Goal: Task Accomplishment & Management: Manage account settings

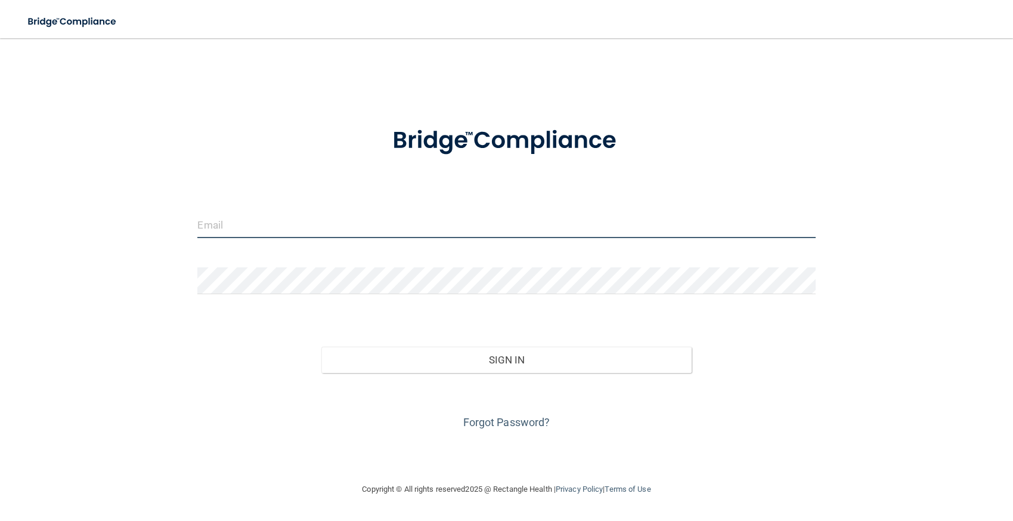
type input "[PERSON_NAME][EMAIL_ADDRESS][DOMAIN_NAME]"
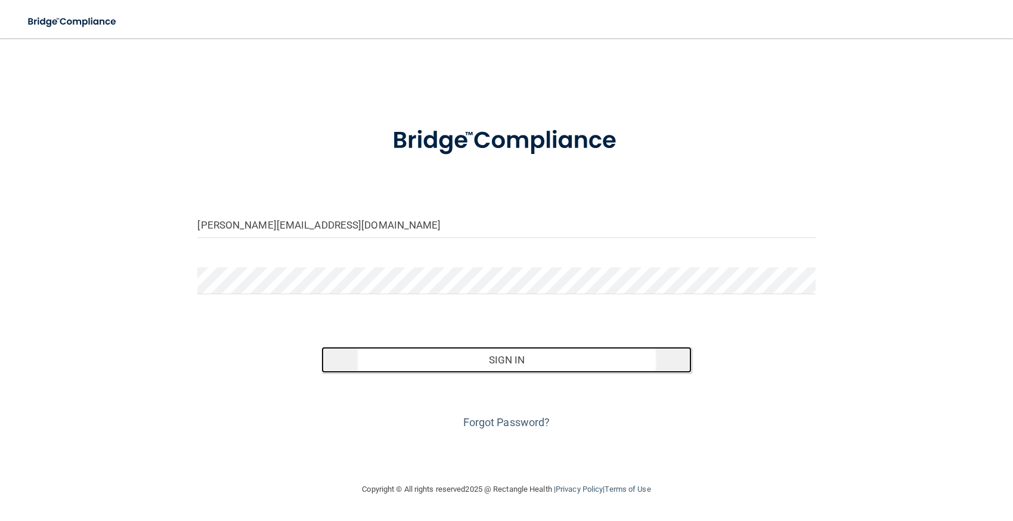
click at [496, 361] on button "Sign In" at bounding box center [507, 360] width 371 height 26
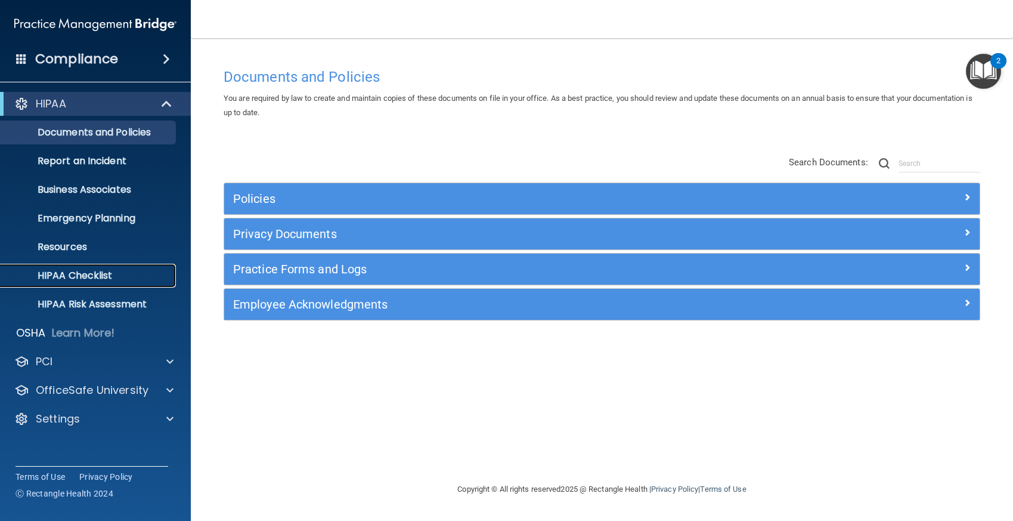
click at [94, 274] on p "HIPAA Checklist" at bounding box center [89, 276] width 163 height 12
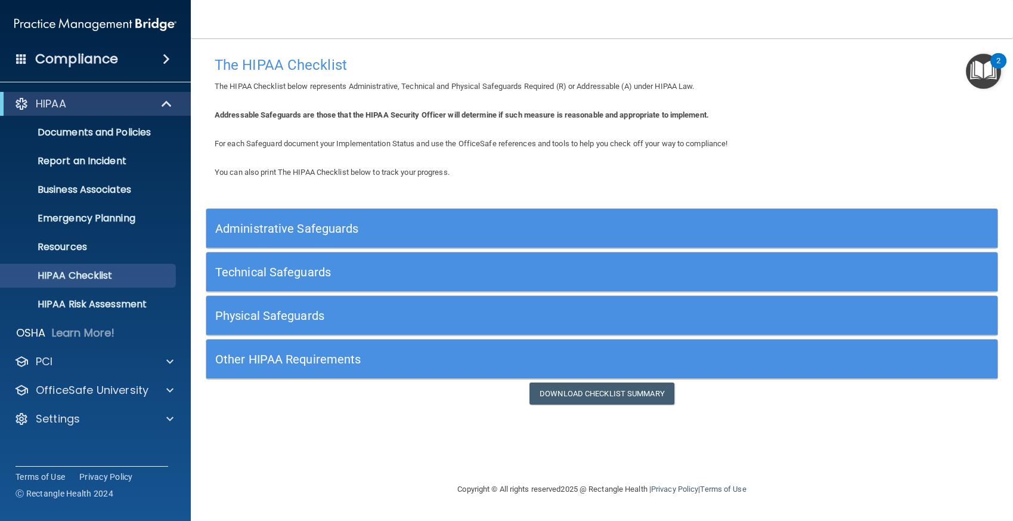
click at [491, 224] on h5 "Administrative Safeguards" at bounding box center [503, 228] width 576 height 13
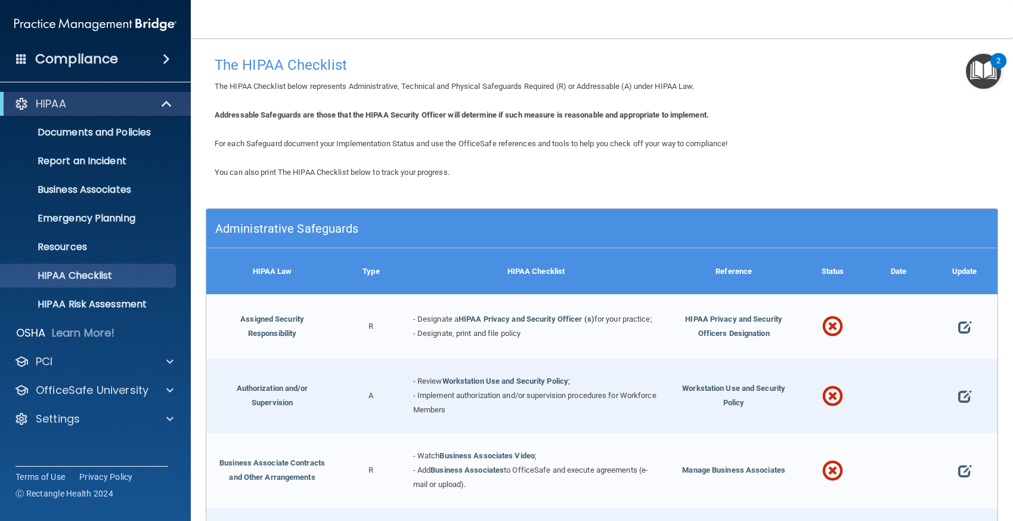
click at [369, 235] on div "Administrative Safeguards" at bounding box center [502, 228] width 593 height 27
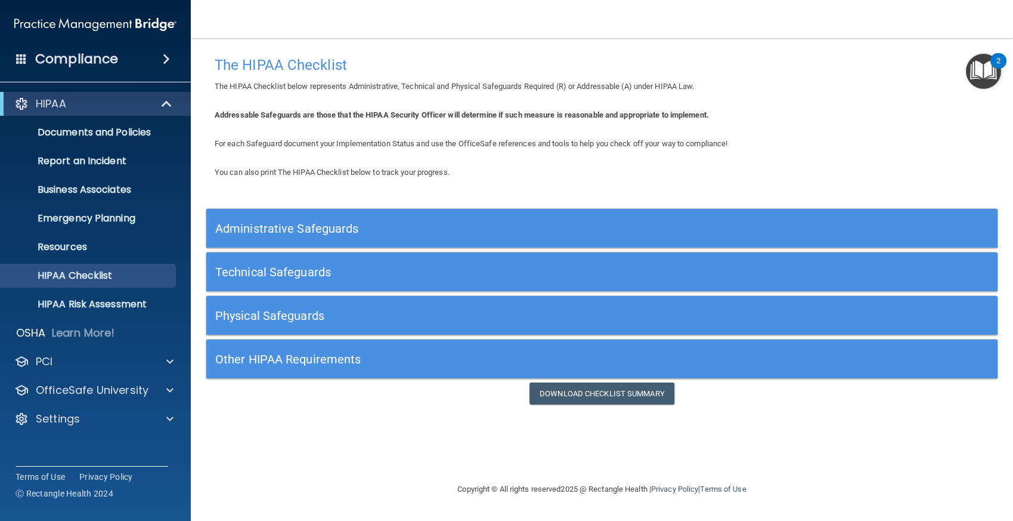
click at [339, 316] on h5 "Physical Safeguards" at bounding box center [503, 315] width 576 height 13
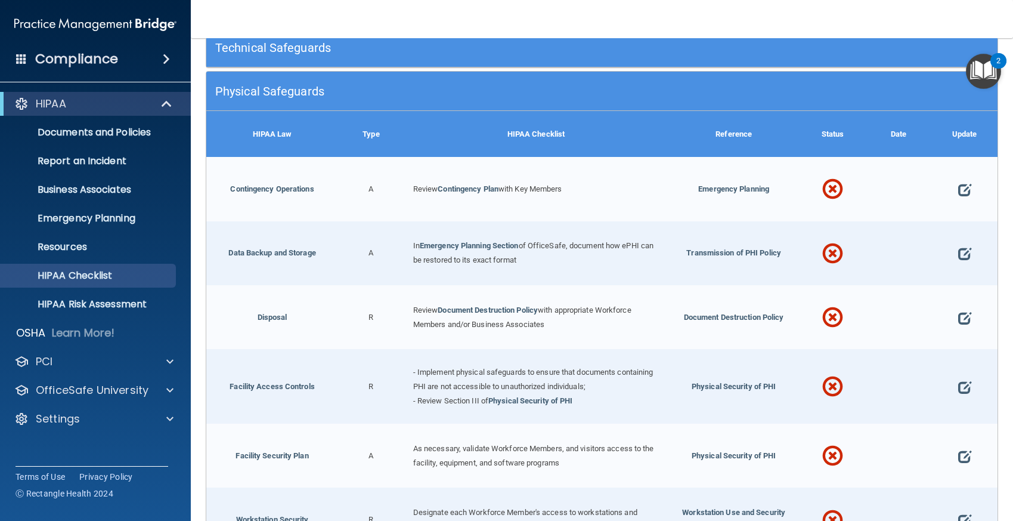
scroll to position [179, 0]
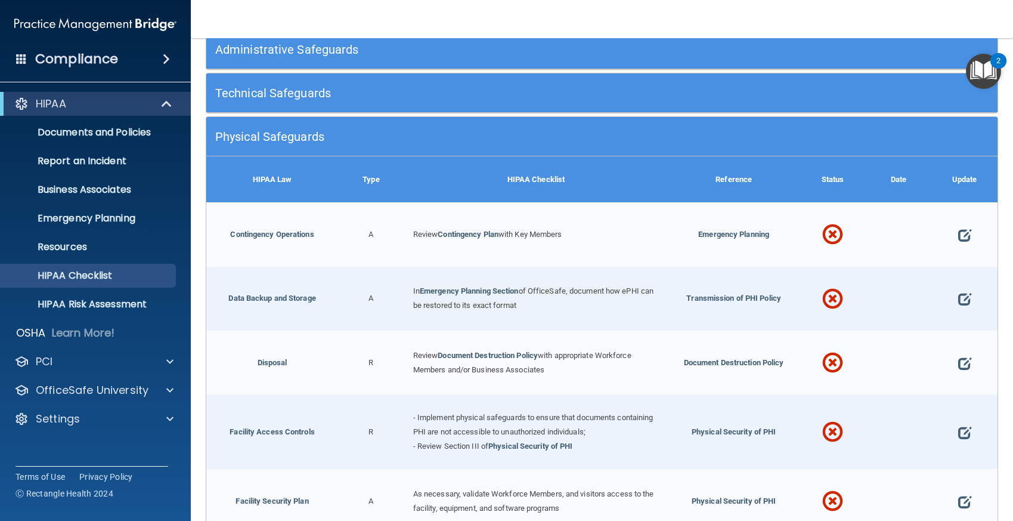
click at [292, 185] on div "HIPAA Law" at bounding box center [272, 179] width 132 height 46
click at [285, 140] on h5 "Physical Safeguards" at bounding box center [503, 136] width 576 height 13
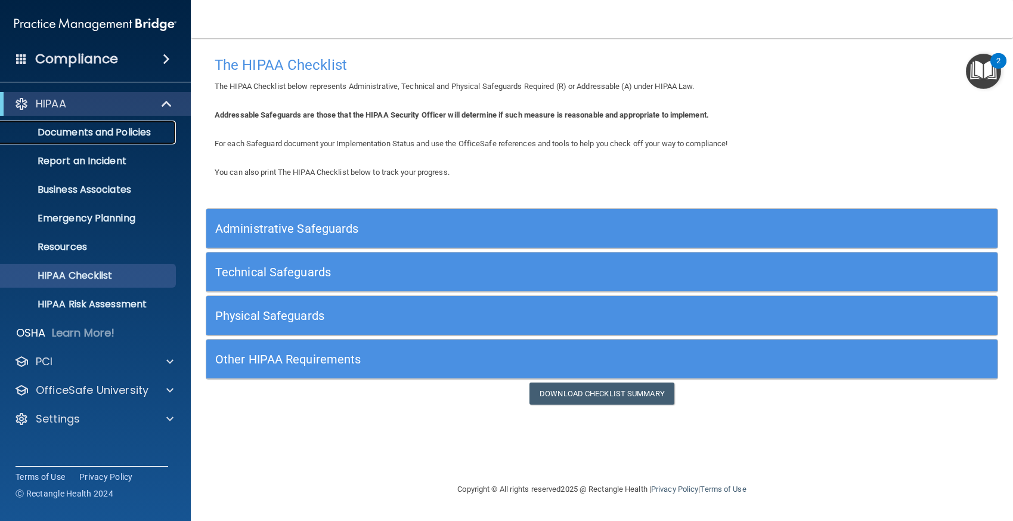
click at [90, 129] on p "Documents and Policies" at bounding box center [89, 132] width 163 height 12
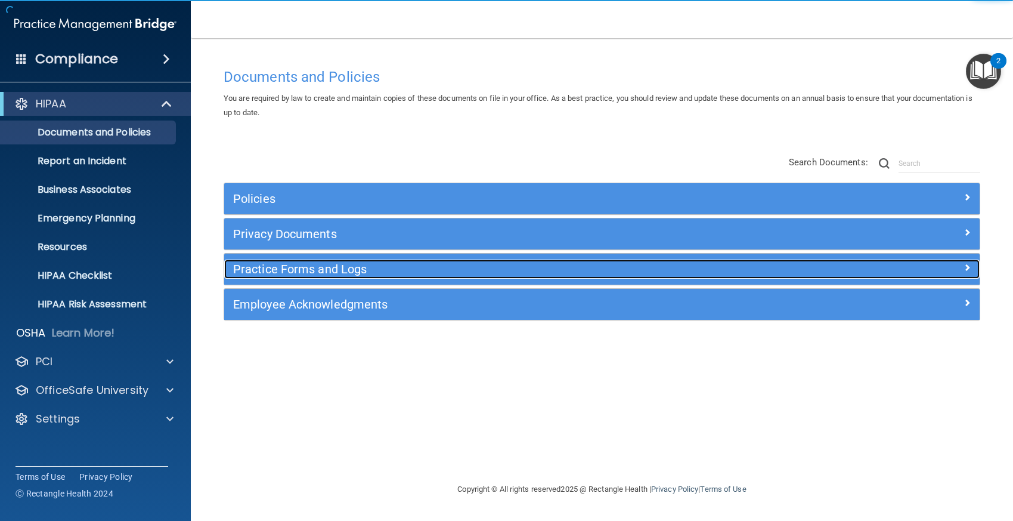
click at [292, 265] on h5 "Practice Forms and Logs" at bounding box center [507, 268] width 549 height 13
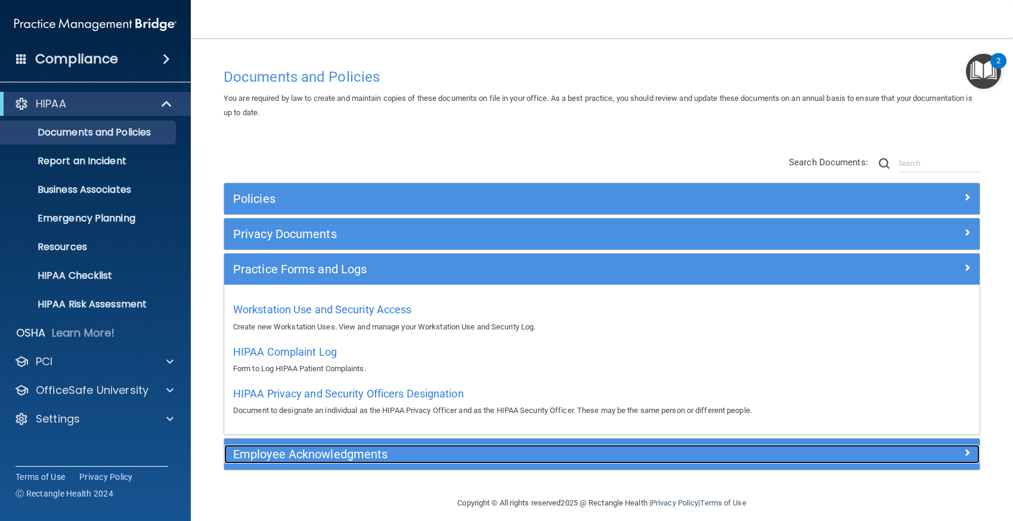
click at [412, 455] on h5 "Employee Acknowledgments" at bounding box center [507, 453] width 549 height 13
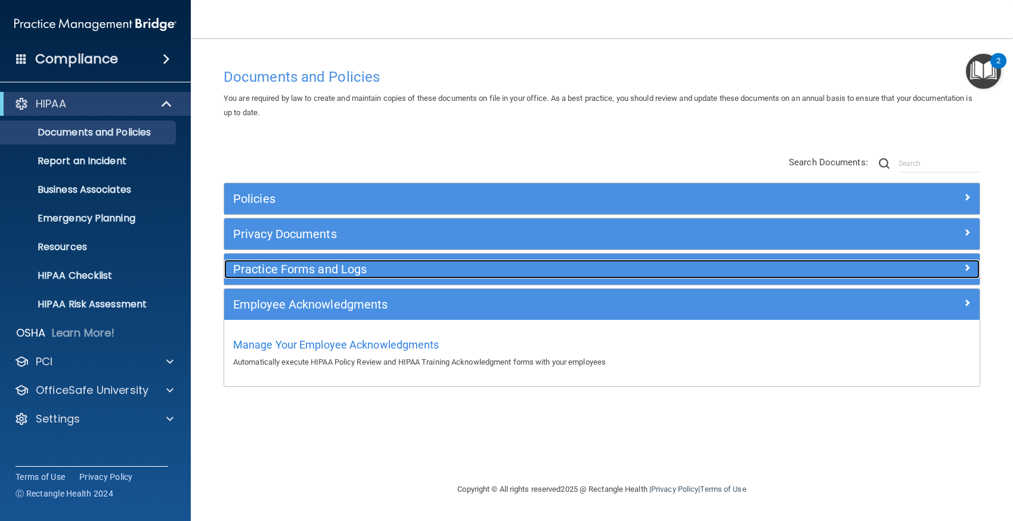
click at [364, 268] on h5 "Practice Forms and Logs" at bounding box center [507, 268] width 549 height 13
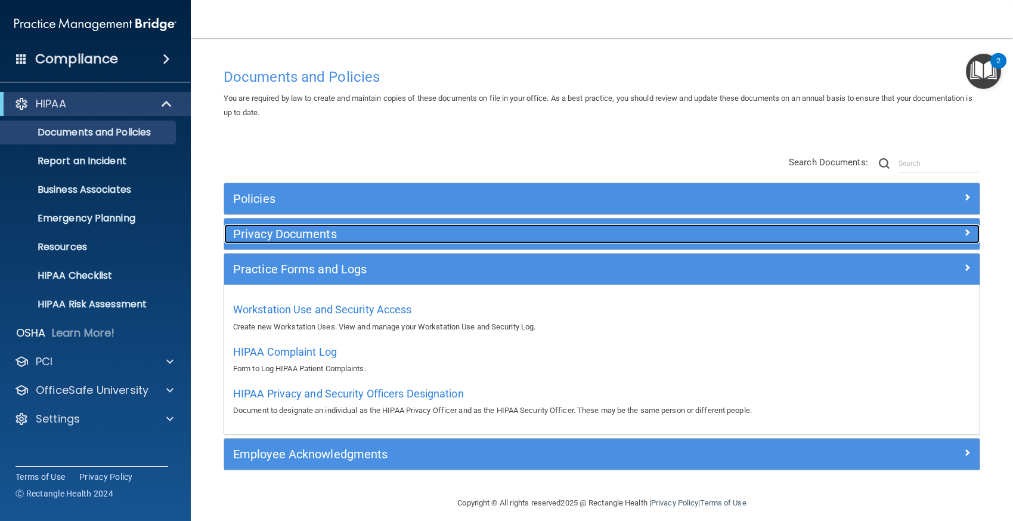
click at [356, 234] on h5 "Privacy Documents" at bounding box center [507, 233] width 549 height 13
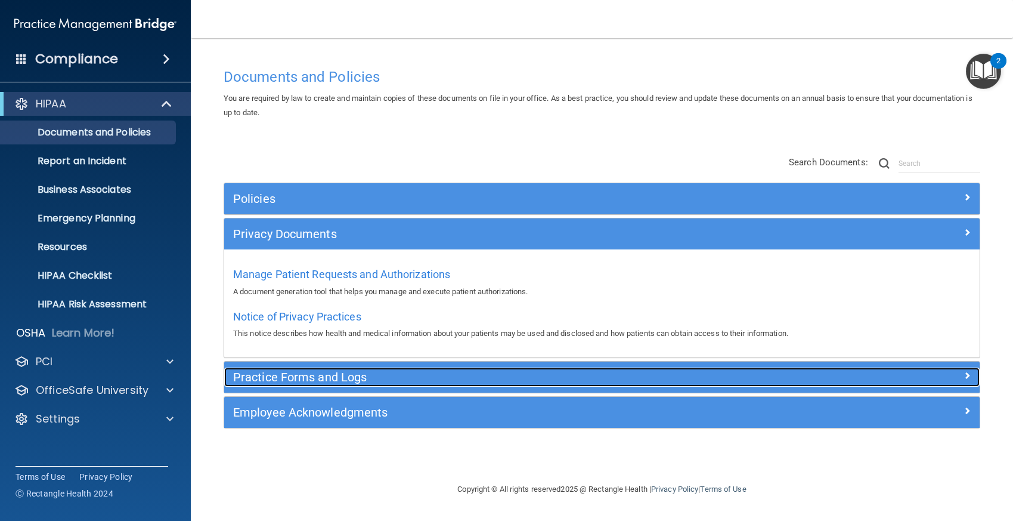
click at [345, 378] on h5 "Practice Forms and Logs" at bounding box center [507, 376] width 549 height 13
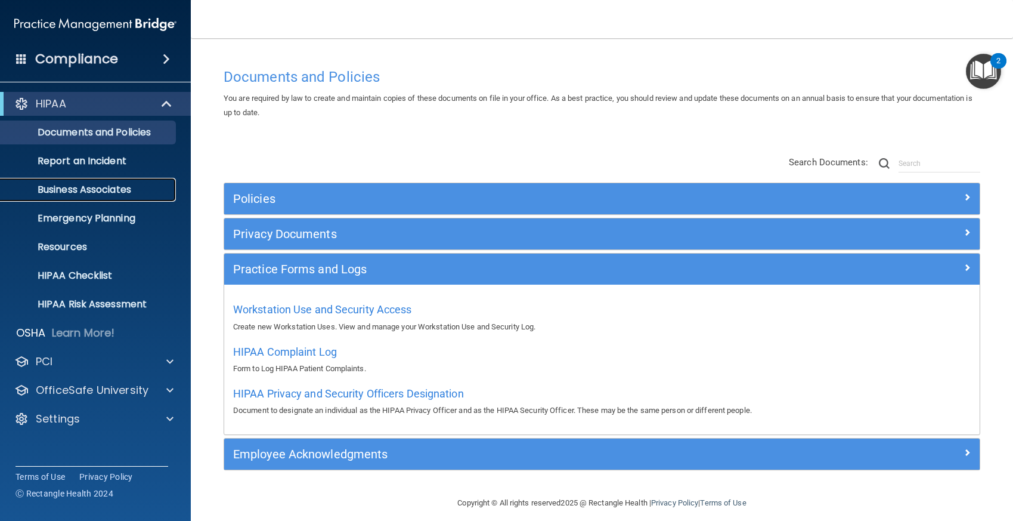
click at [120, 188] on p "Business Associates" at bounding box center [89, 190] width 163 height 12
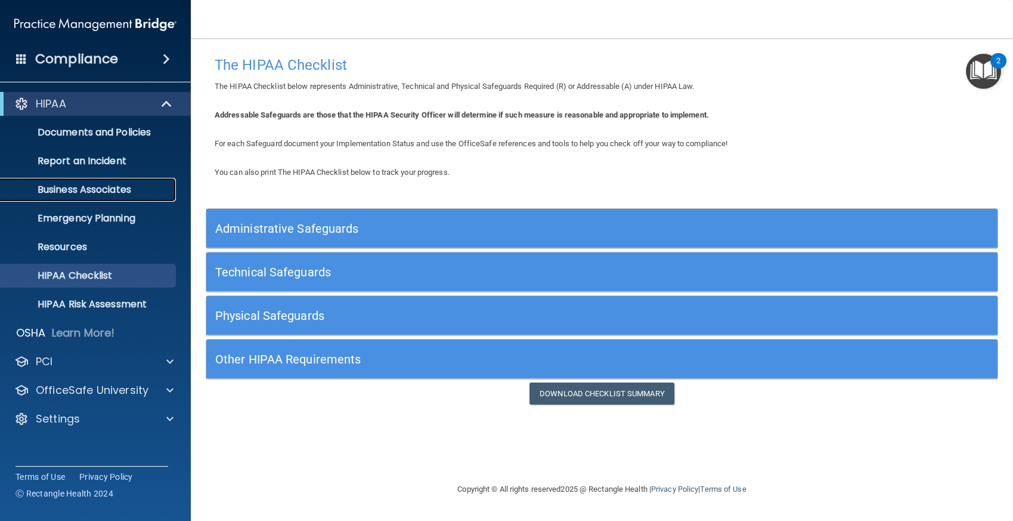
click at [118, 191] on p "Business Associates" at bounding box center [89, 190] width 163 height 12
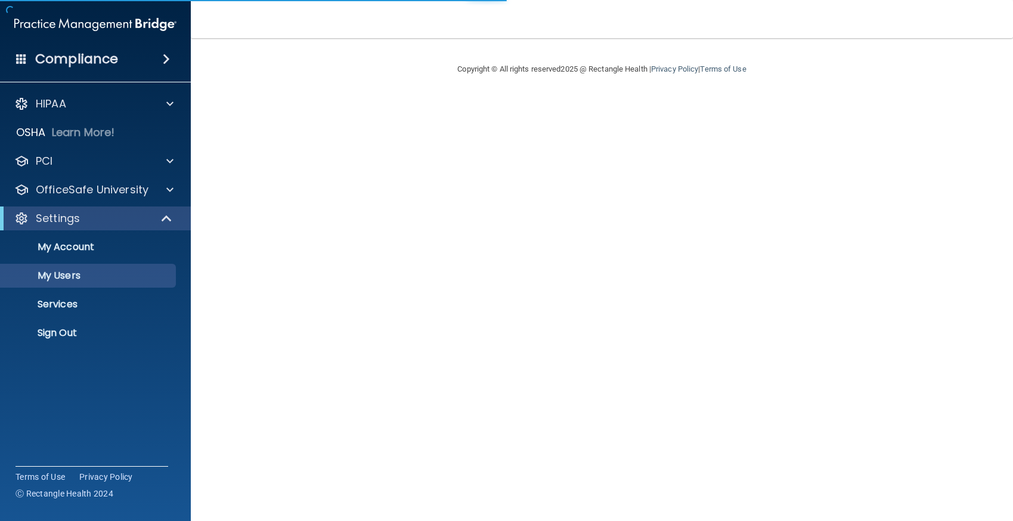
select select "20"
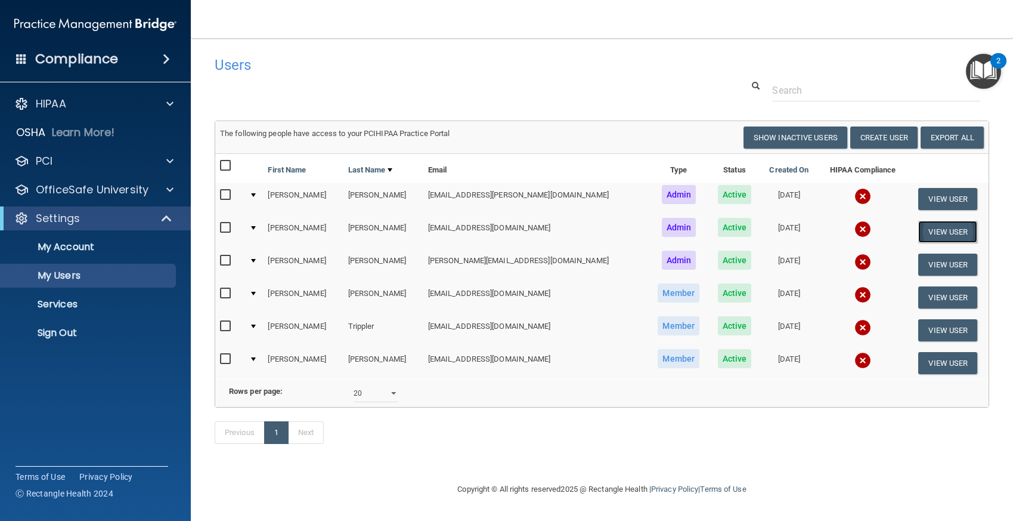
click at [919, 230] on button "View User" at bounding box center [948, 232] width 59 height 22
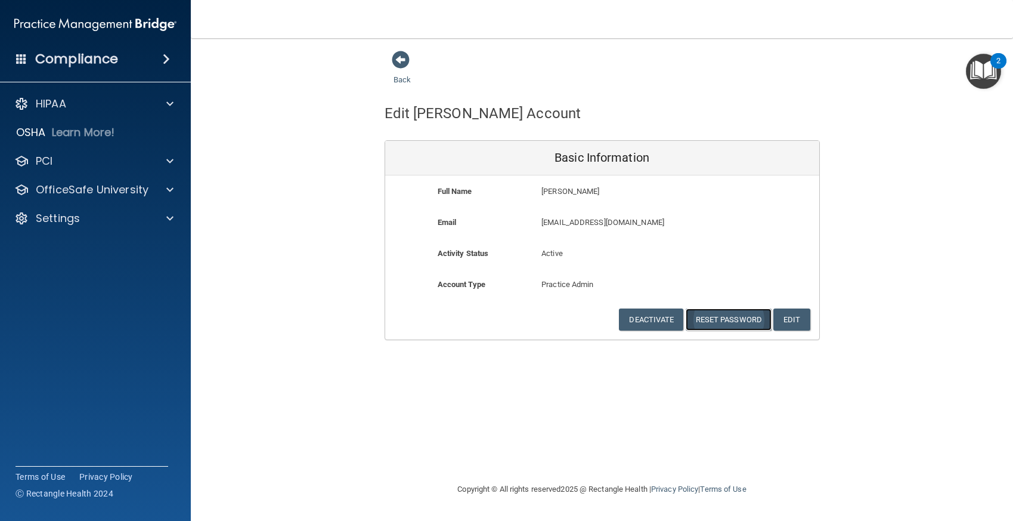
click at [740, 321] on button "Reset Password" at bounding box center [729, 319] width 86 height 22
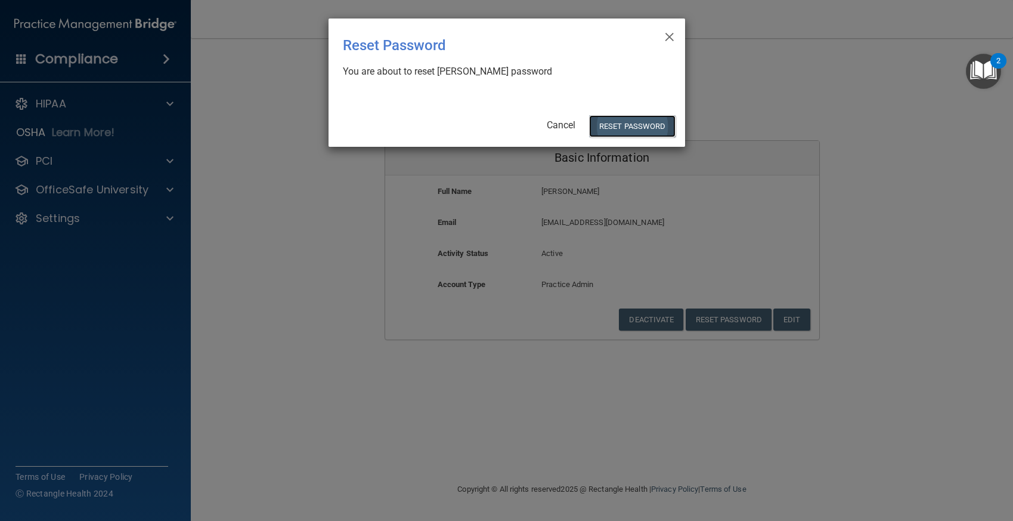
click at [635, 128] on button "Reset Password" at bounding box center [632, 126] width 86 height 22
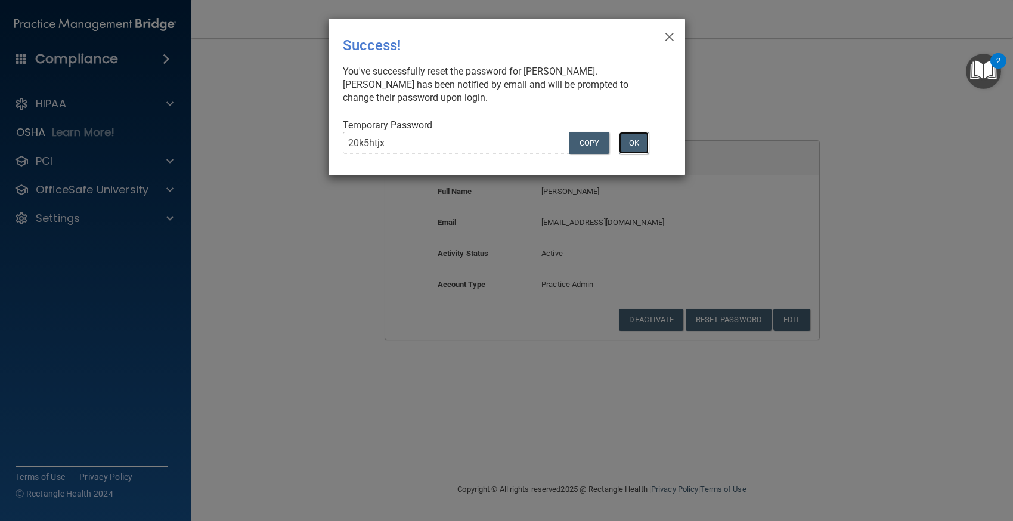
click at [635, 145] on button "OK" at bounding box center [634, 143] width 30 height 22
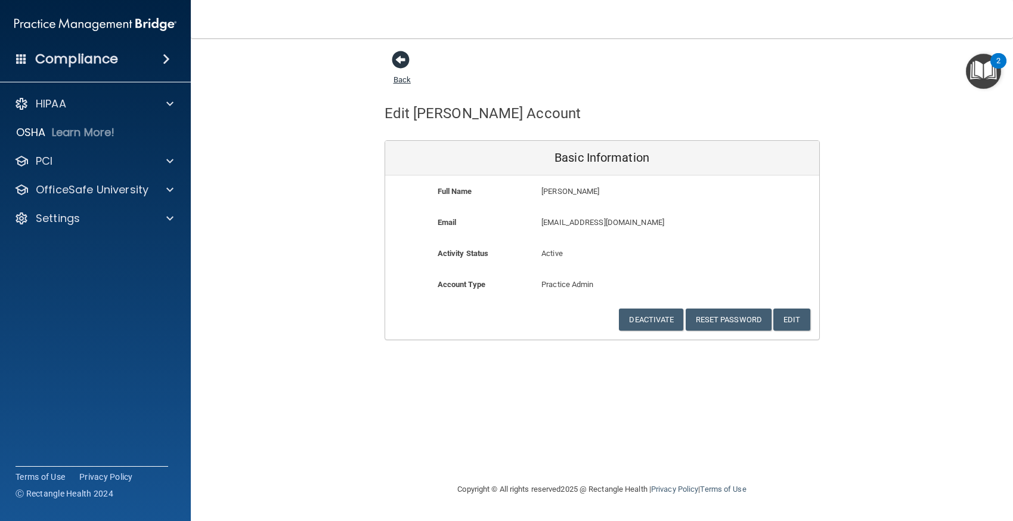
click at [404, 60] on span at bounding box center [401, 60] width 18 height 18
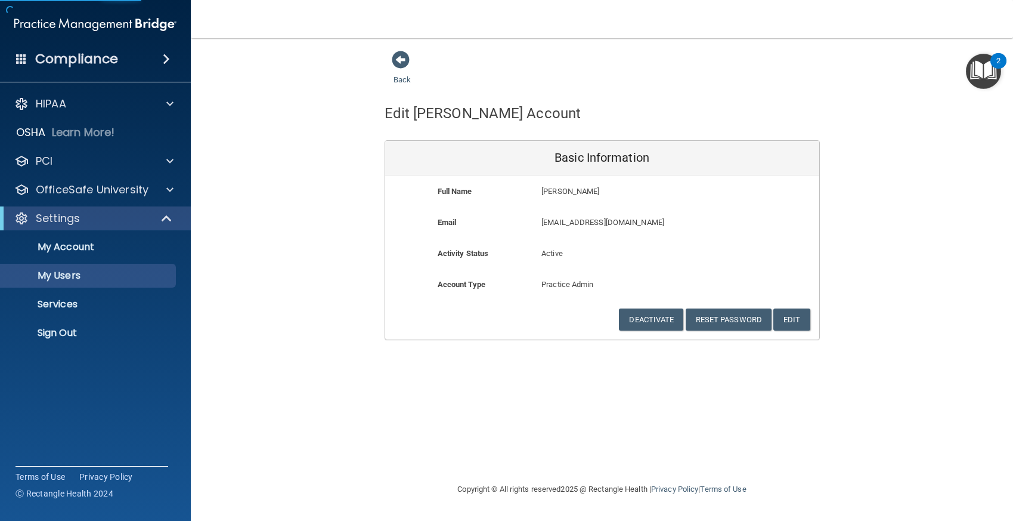
select select "20"
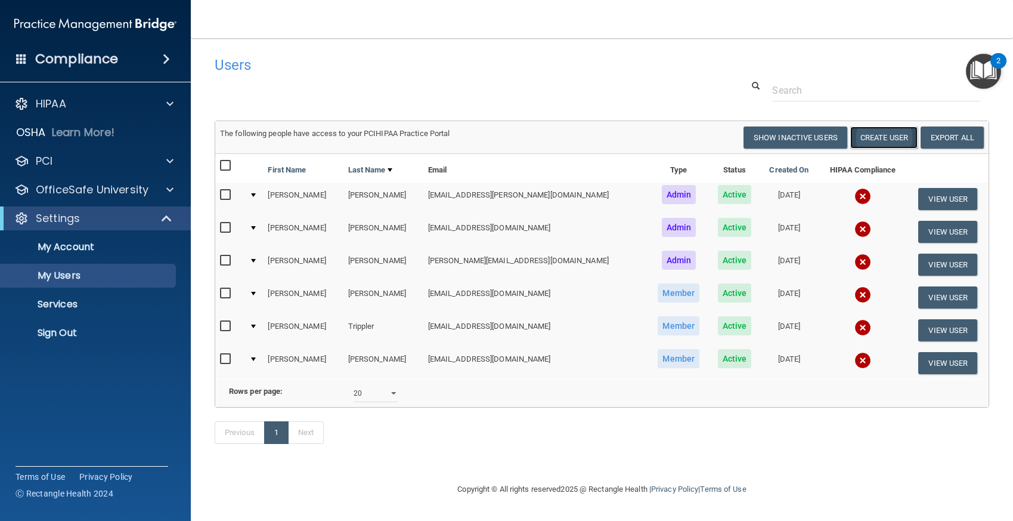
click at [877, 139] on button "Create User" at bounding box center [884, 137] width 67 height 22
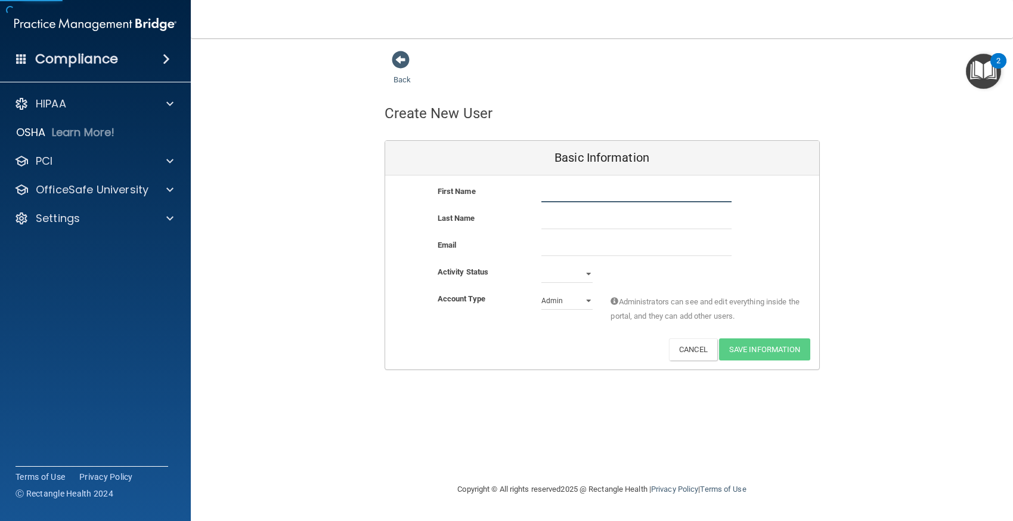
click at [567, 192] on input "text" at bounding box center [637, 193] width 190 height 18
type input "[PERSON_NAME]"
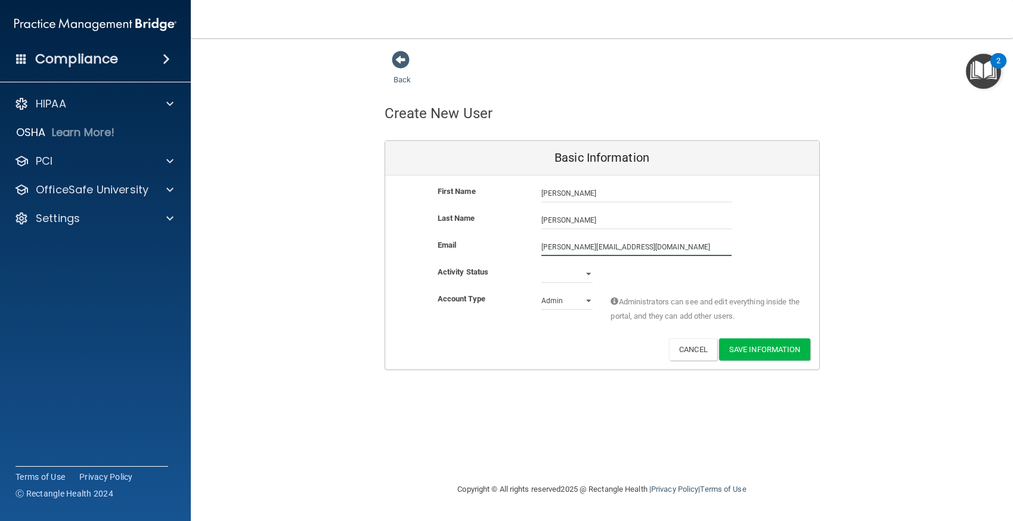
type input "[PERSON_NAME][EMAIL_ADDRESS][DOMAIN_NAME]"
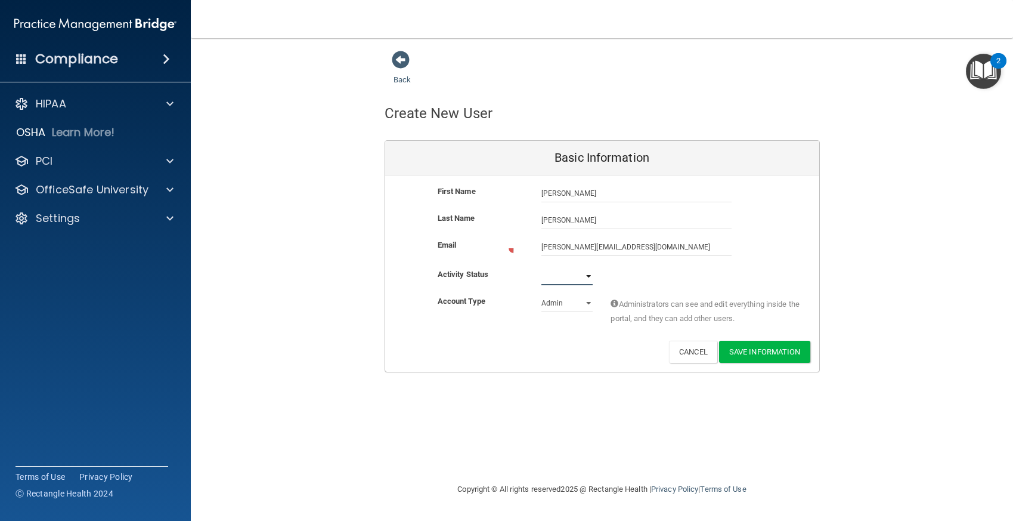
click at [588, 274] on select "Active Inactive" at bounding box center [567, 276] width 51 height 18
select select "active"
click at [542, 265] on select "Active Inactive" at bounding box center [567, 274] width 51 height 18
click at [588, 299] on select "Admin Member" at bounding box center [567, 301] width 51 height 18
select select "practice_member"
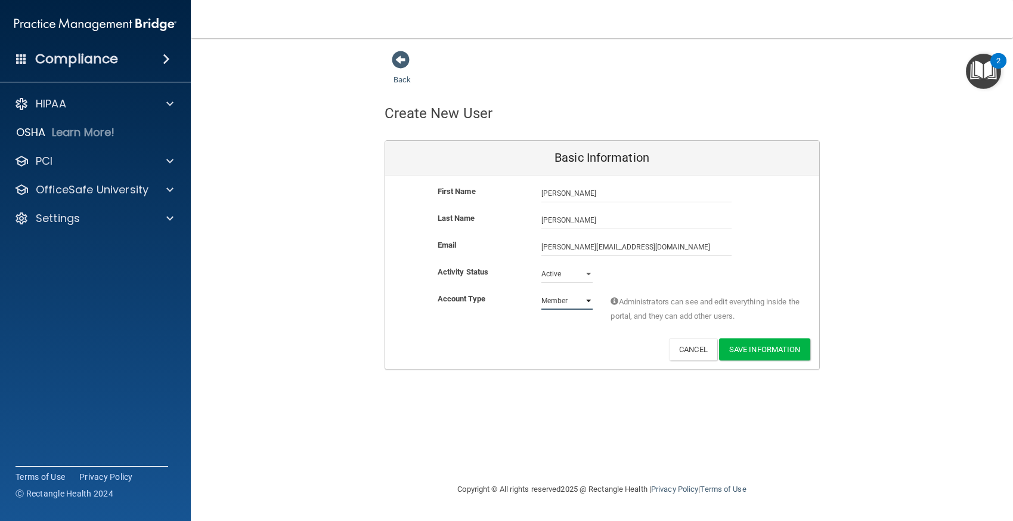
click at [542, 292] on select "Admin Member" at bounding box center [567, 301] width 51 height 18
click at [759, 350] on button "Save Information" at bounding box center [764, 349] width 91 height 22
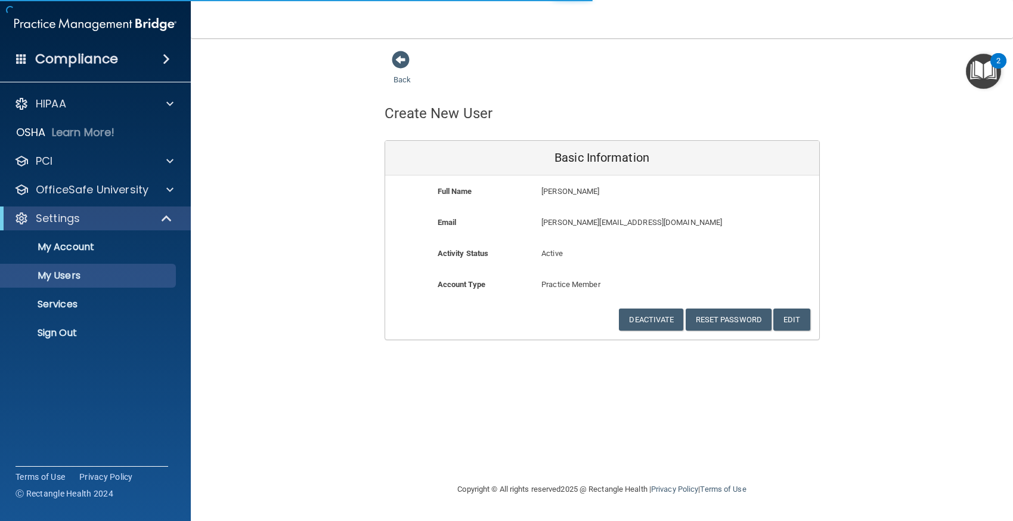
select select "20"
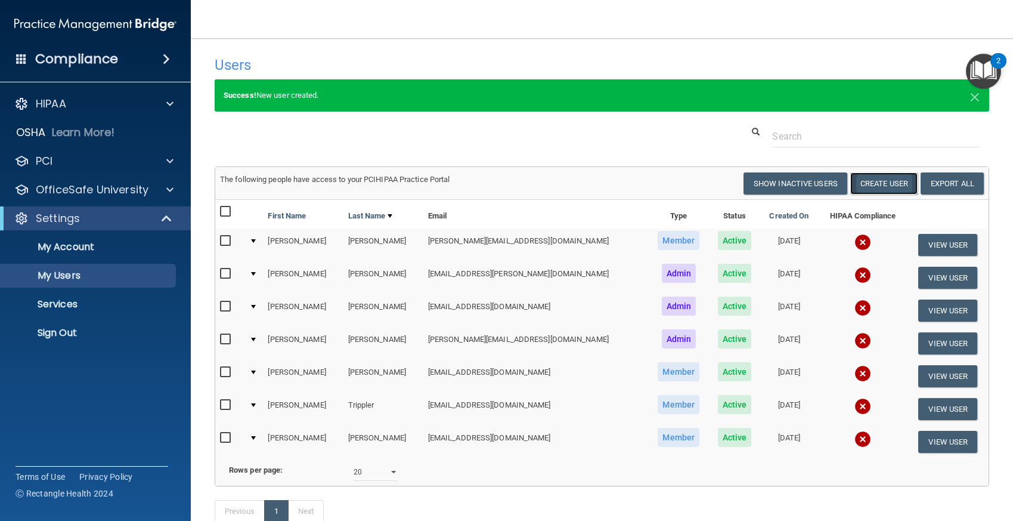
click at [879, 186] on button "Create User" at bounding box center [884, 183] width 67 height 22
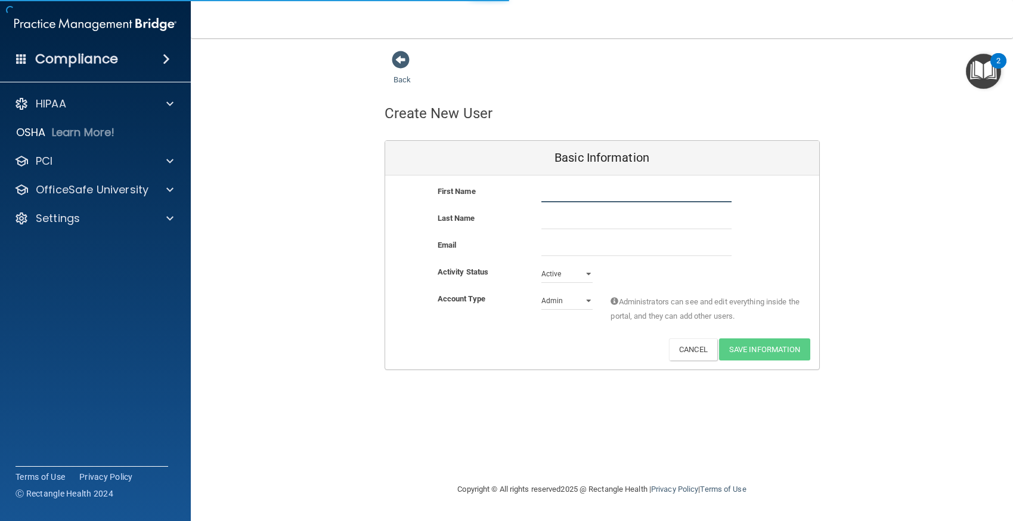
click at [599, 197] on input "text" at bounding box center [637, 193] width 190 height 18
type input "Amber"
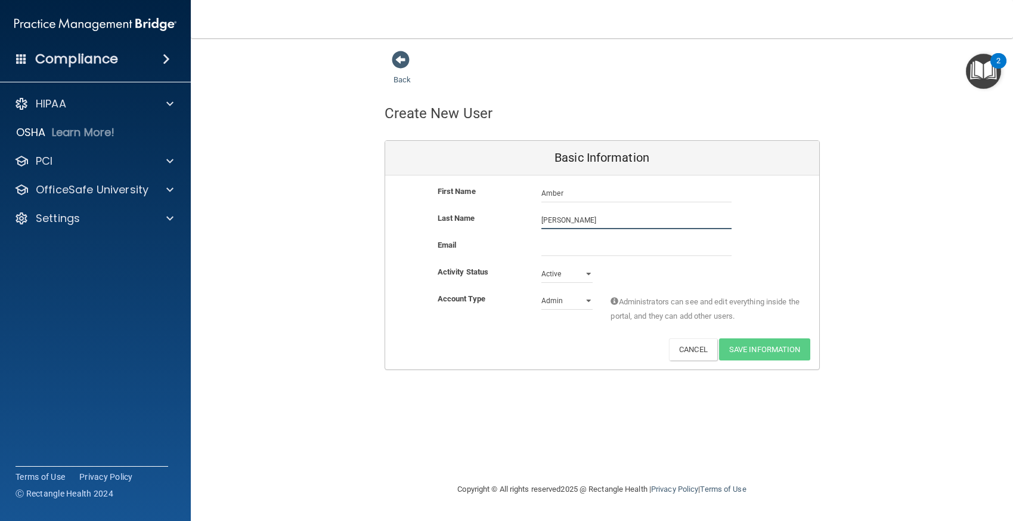
type input "[PERSON_NAME]"
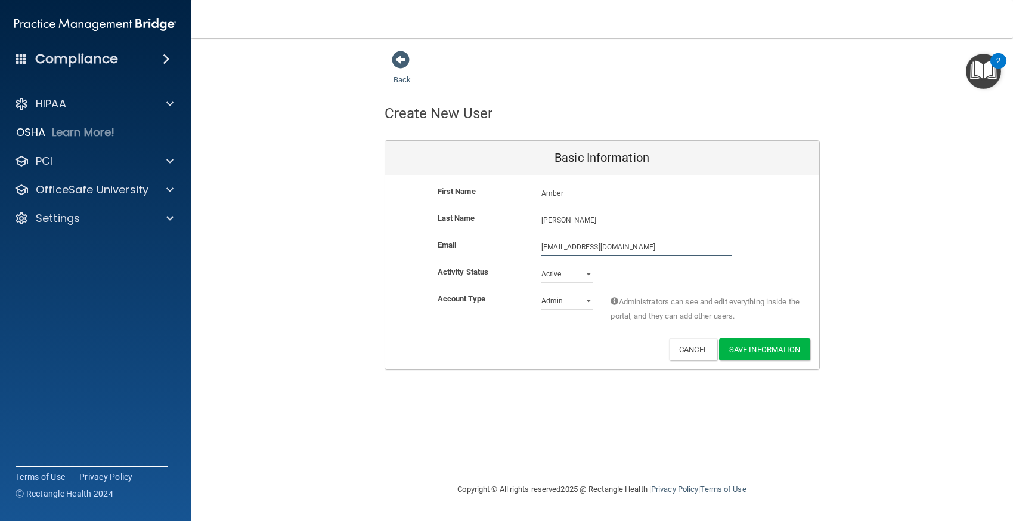
type input "[EMAIL_ADDRESS][DOMAIN_NAME]"
click at [590, 276] on select "Active Inactive" at bounding box center [567, 274] width 51 height 18
click at [588, 276] on select "Active Inactive" at bounding box center [567, 274] width 51 height 18
click at [585, 301] on select "Admin Member" at bounding box center [567, 301] width 51 height 18
select select "practice_member"
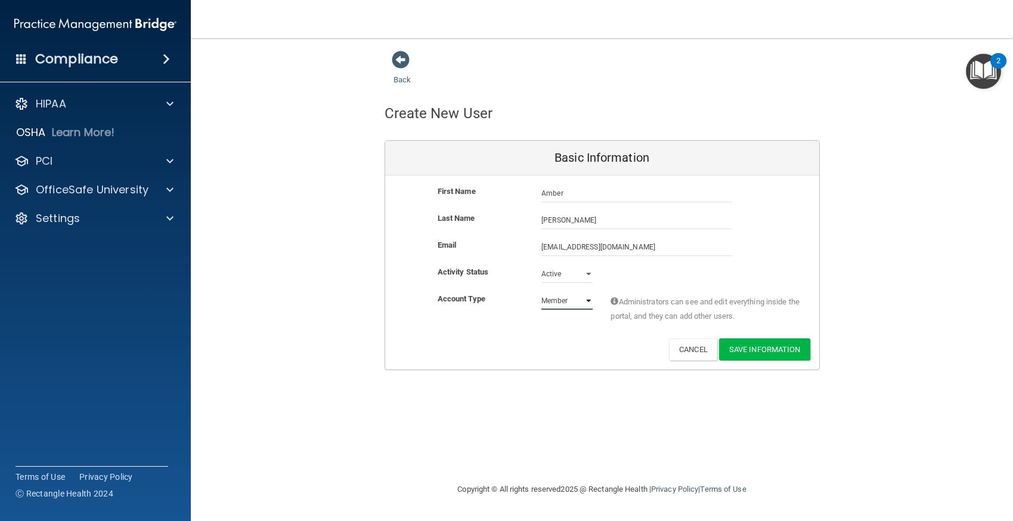
click at [542, 292] on select "Admin Member" at bounding box center [567, 301] width 51 height 18
click at [766, 346] on button "Save Information" at bounding box center [764, 349] width 91 height 22
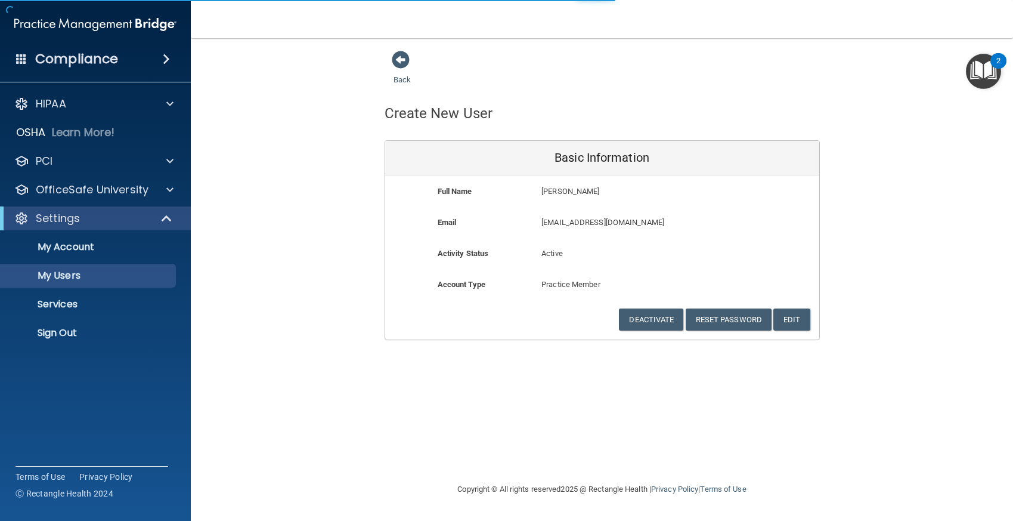
select select "20"
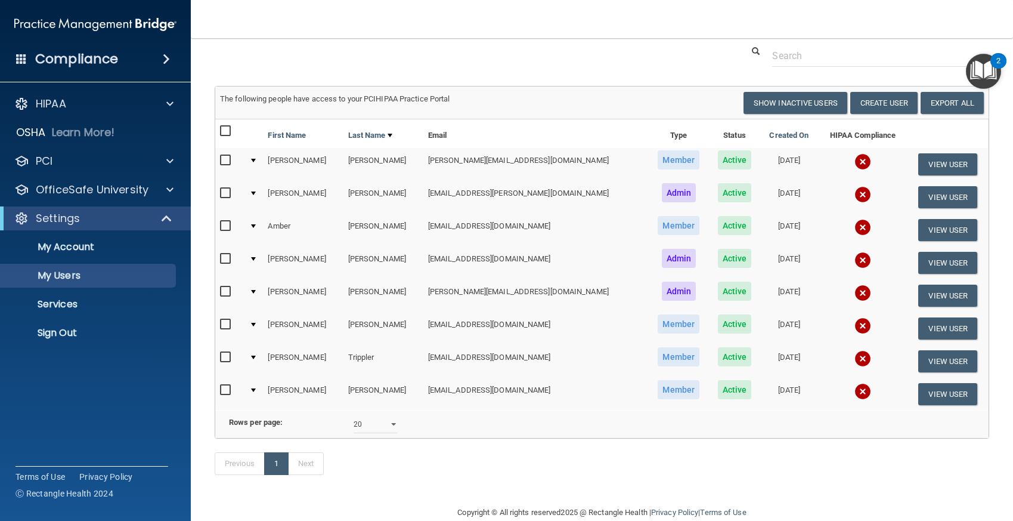
scroll to position [59, 0]
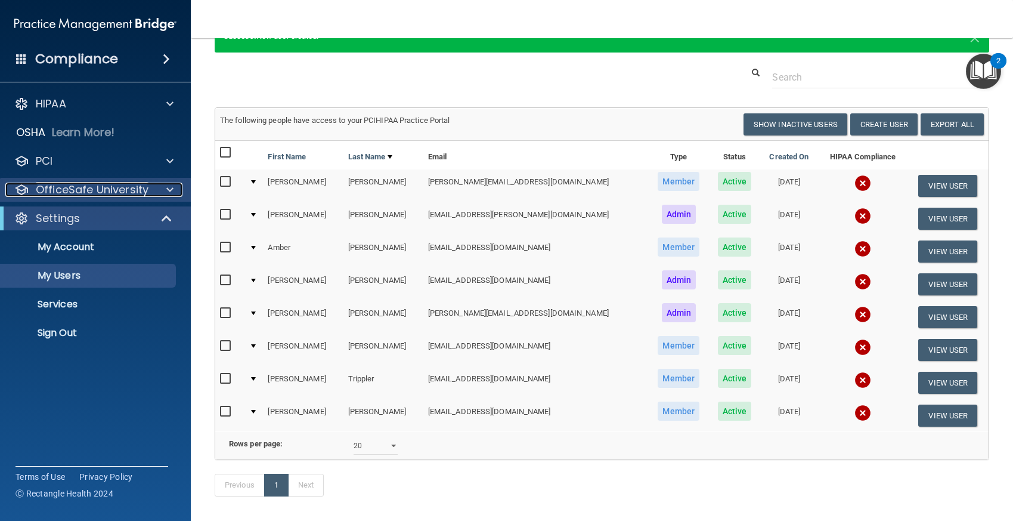
click at [168, 188] on span at bounding box center [169, 190] width 7 height 14
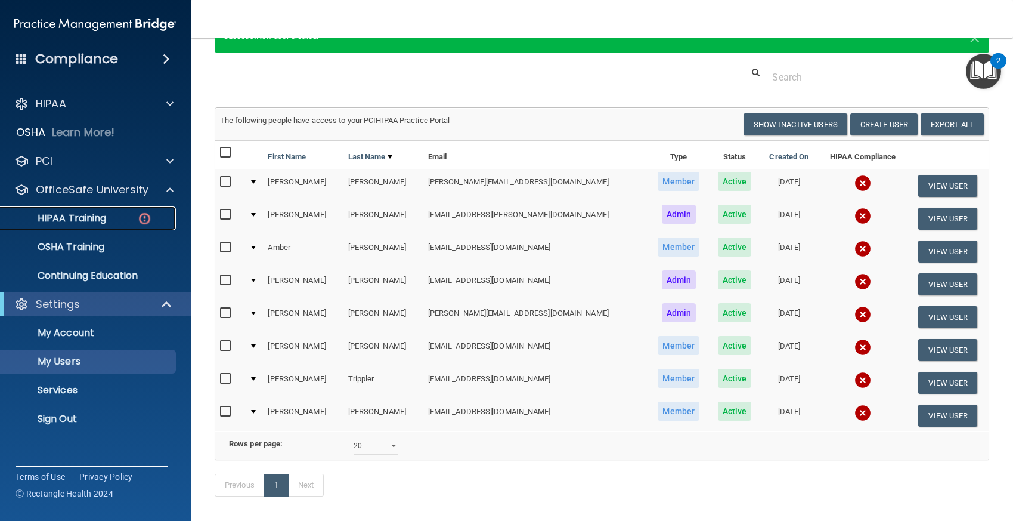
click at [97, 222] on p "HIPAA Training" at bounding box center [57, 218] width 98 height 12
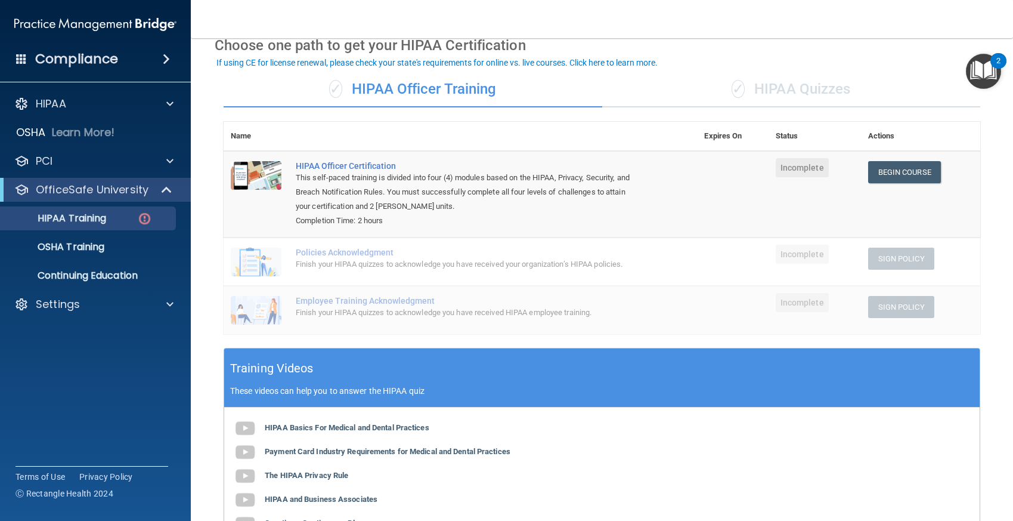
click at [118, 406] on div "Compliance HIPAA Documents and Policies Report an Incident Business Associates …" at bounding box center [95, 260] width 191 height 521
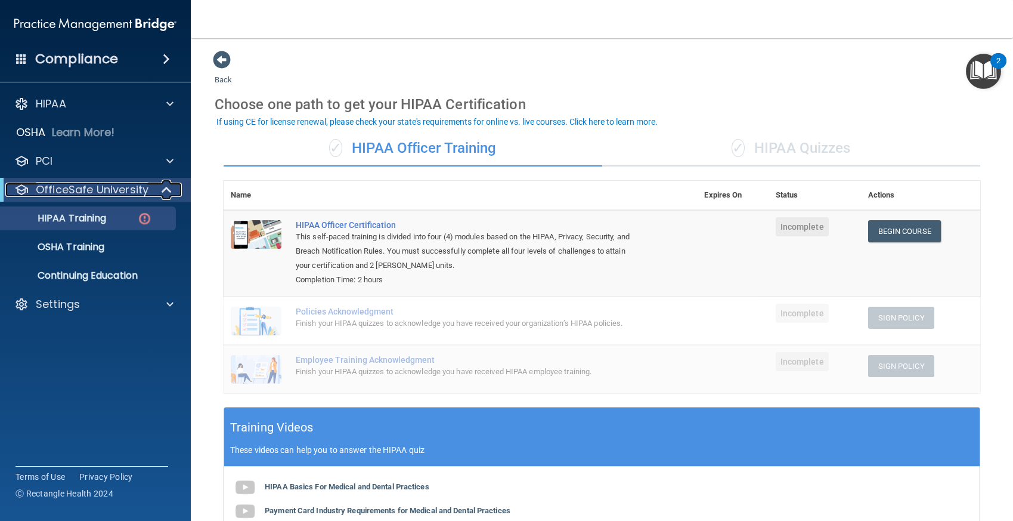
click at [172, 191] on span at bounding box center [168, 190] width 10 height 14
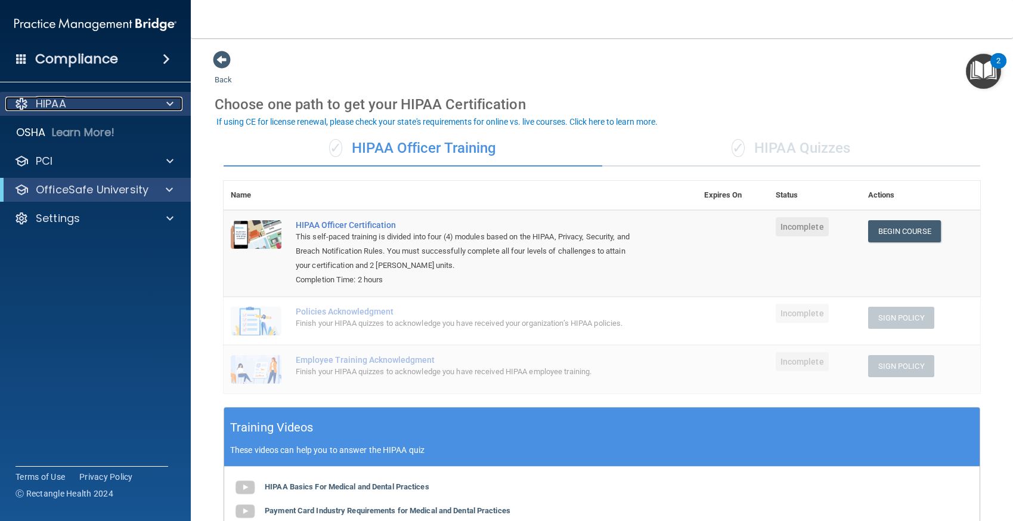
click at [171, 106] on span at bounding box center [169, 104] width 7 height 14
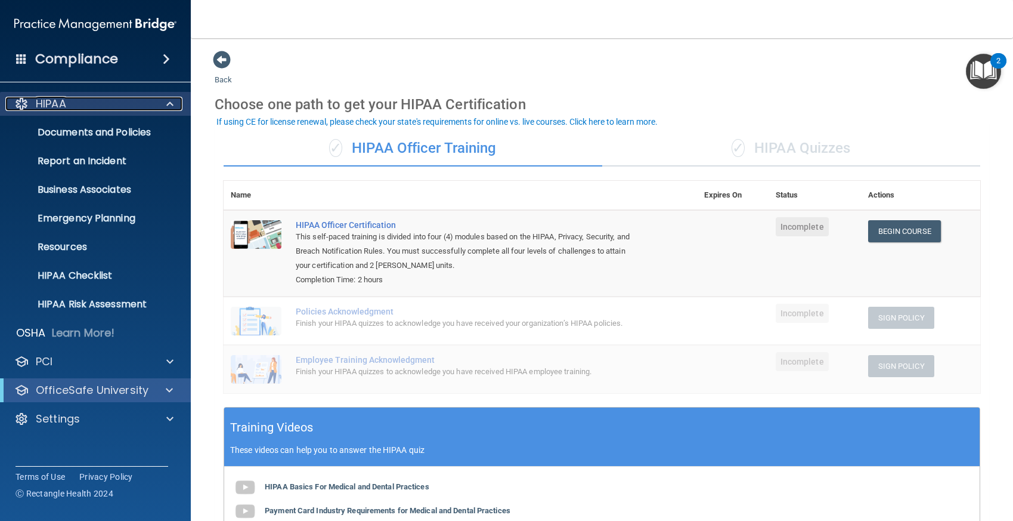
click at [171, 107] on span at bounding box center [169, 104] width 7 height 14
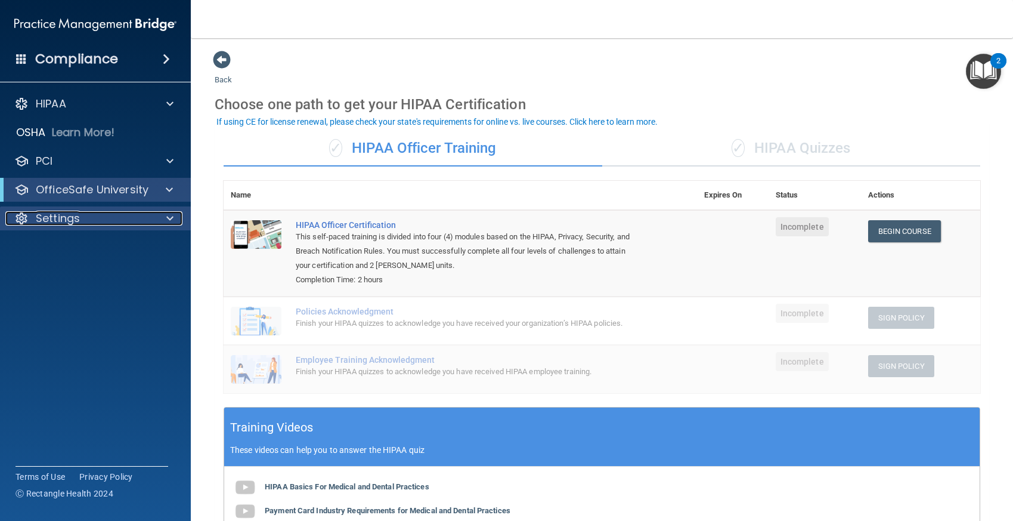
click at [168, 217] on span at bounding box center [169, 218] width 7 height 14
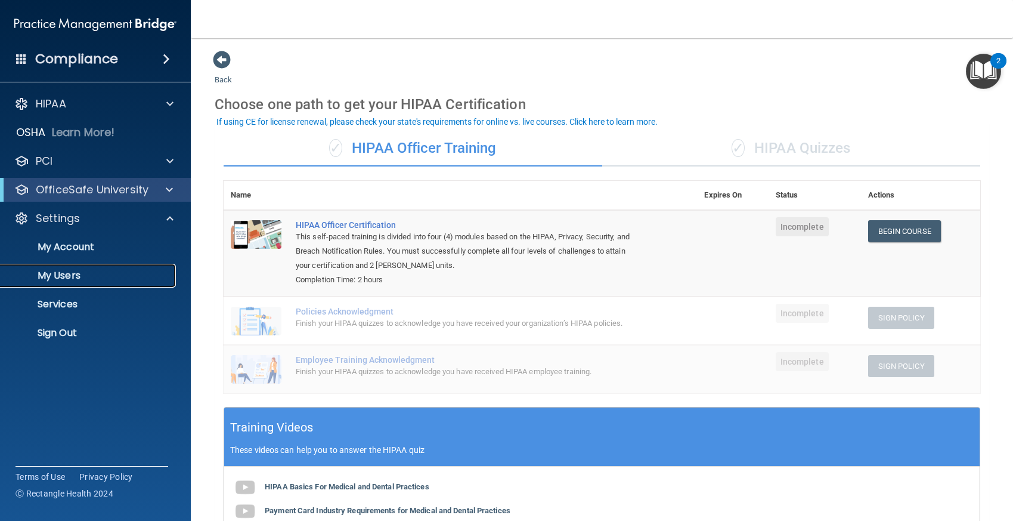
click at [69, 273] on p "My Users" at bounding box center [89, 276] width 163 height 12
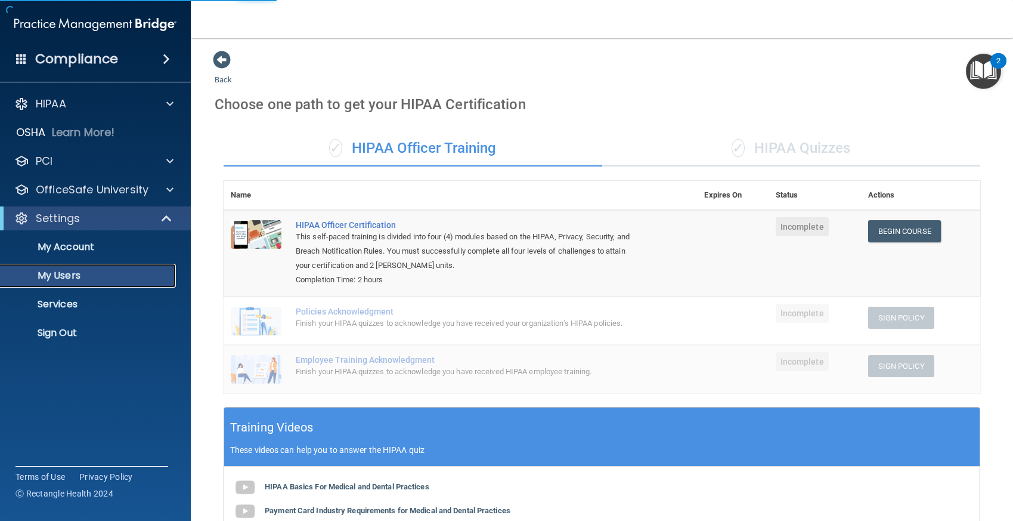
select select "20"
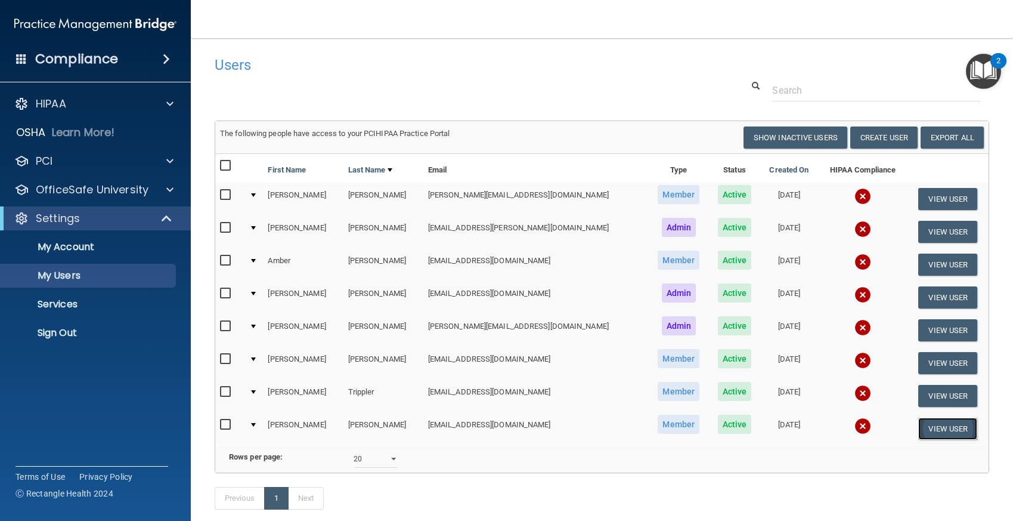
click at [931, 428] on button "View User" at bounding box center [948, 429] width 59 height 22
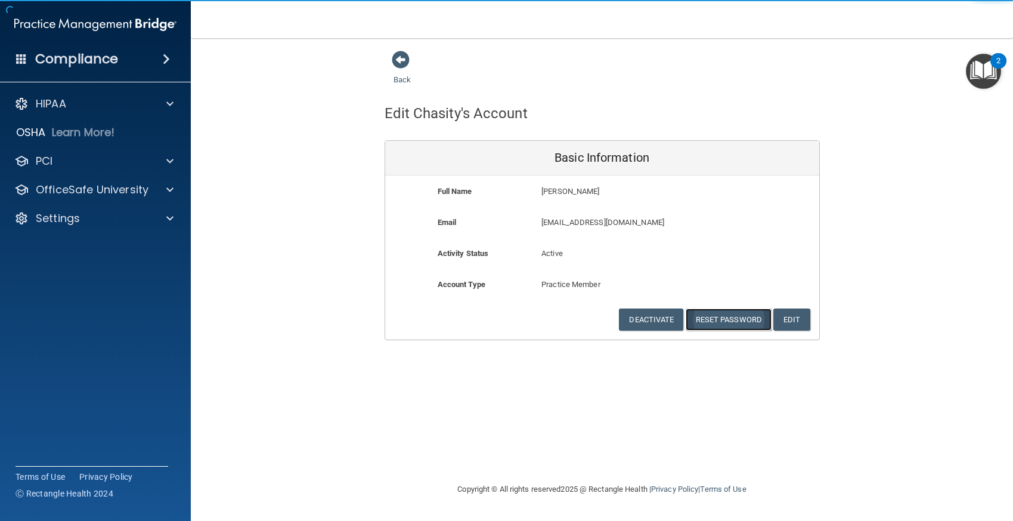
click at [728, 319] on button "Reset Password" at bounding box center [729, 319] width 86 height 22
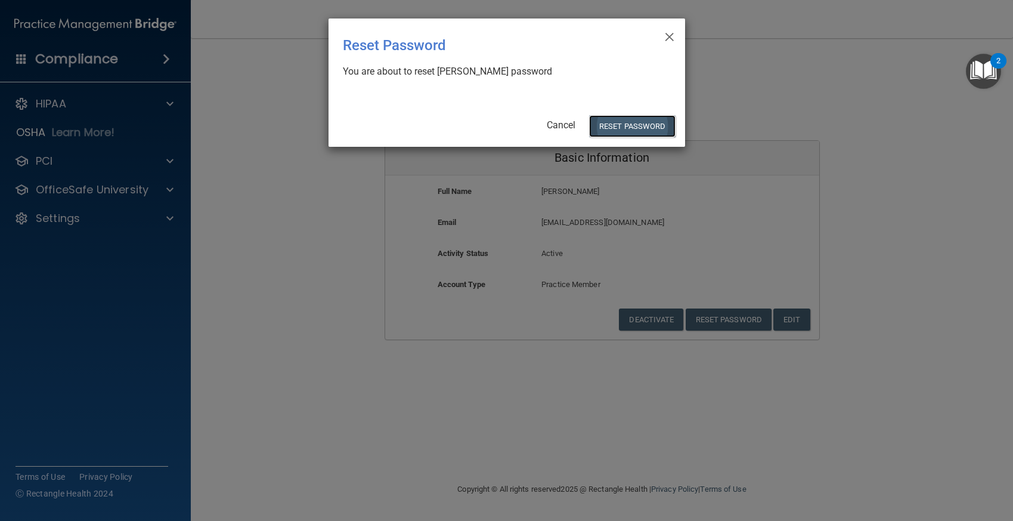
click at [627, 125] on button "Reset Password" at bounding box center [632, 126] width 86 height 22
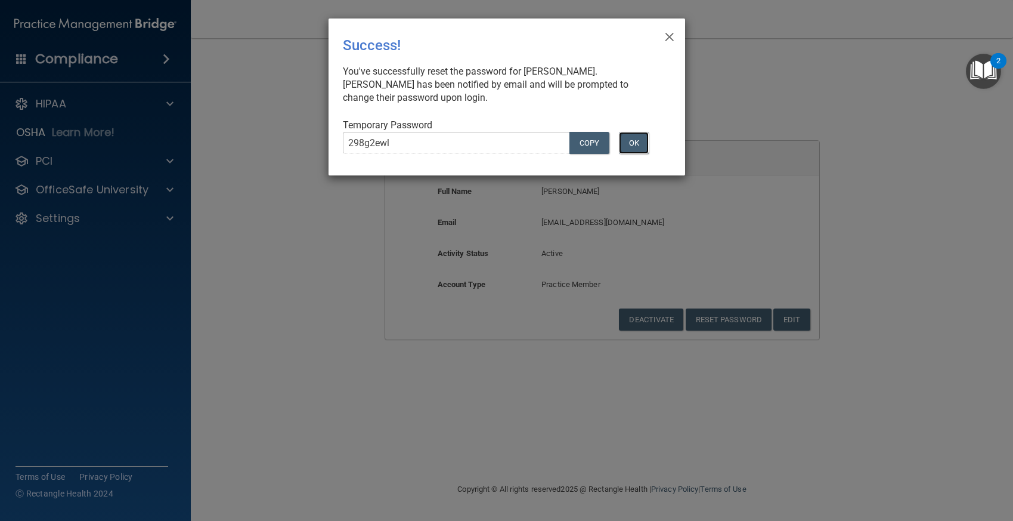
click at [641, 141] on button "OK" at bounding box center [634, 143] width 30 height 22
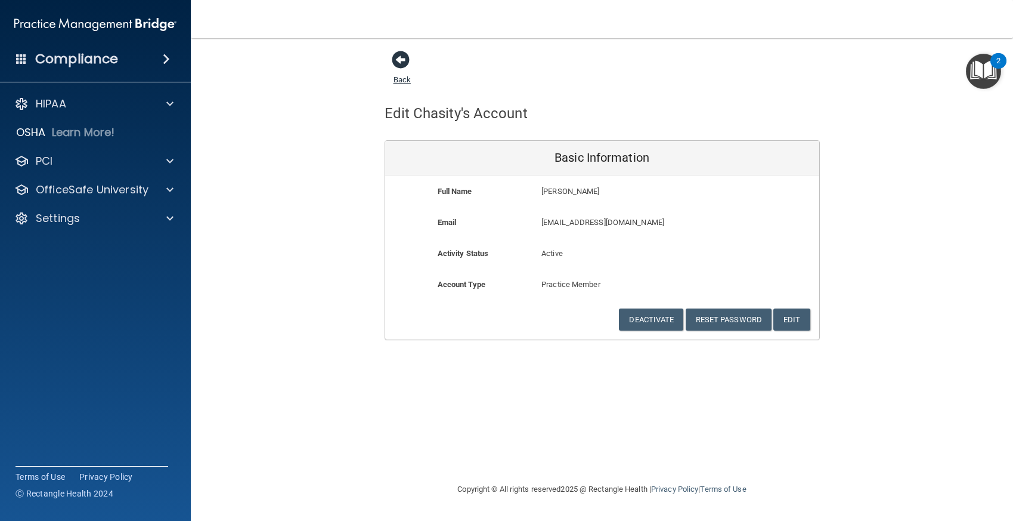
click at [401, 57] on span at bounding box center [401, 60] width 18 height 18
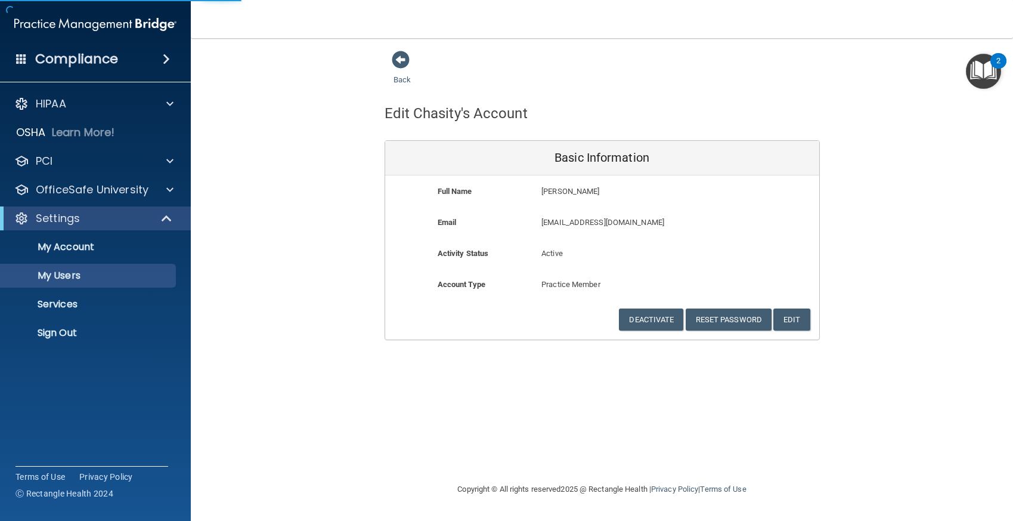
select select "20"
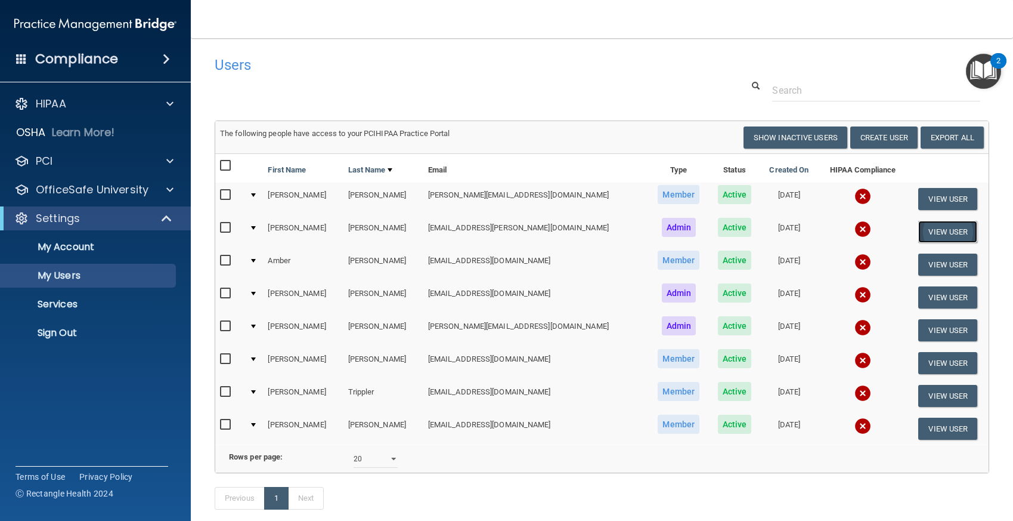
click at [920, 226] on button "View User" at bounding box center [948, 232] width 59 height 22
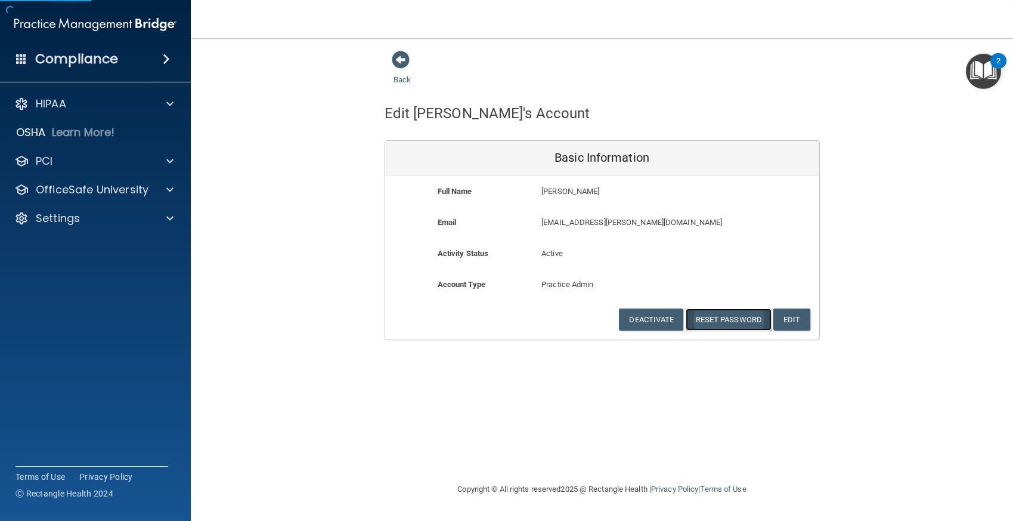
click at [726, 322] on button "Reset Password" at bounding box center [729, 319] width 86 height 22
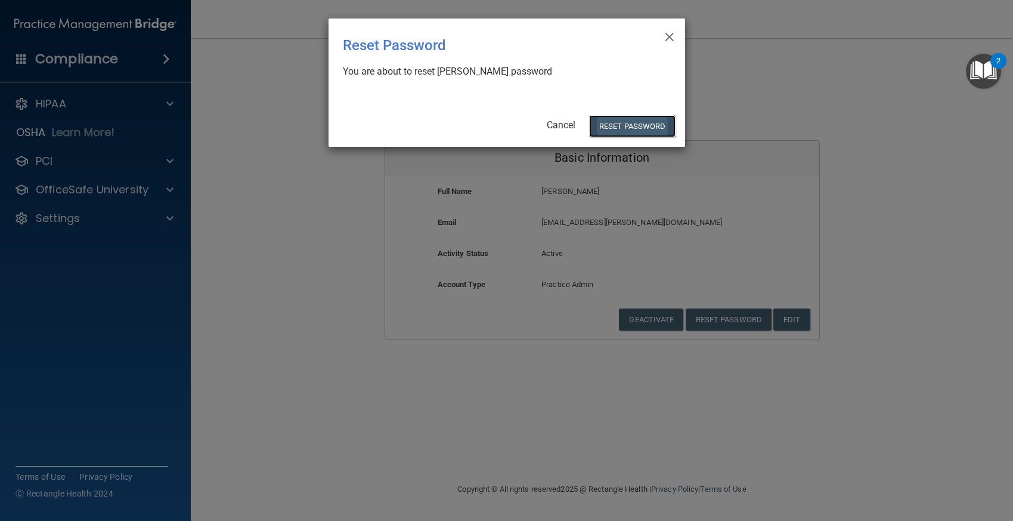
click at [647, 129] on button "Reset Password" at bounding box center [632, 126] width 86 height 22
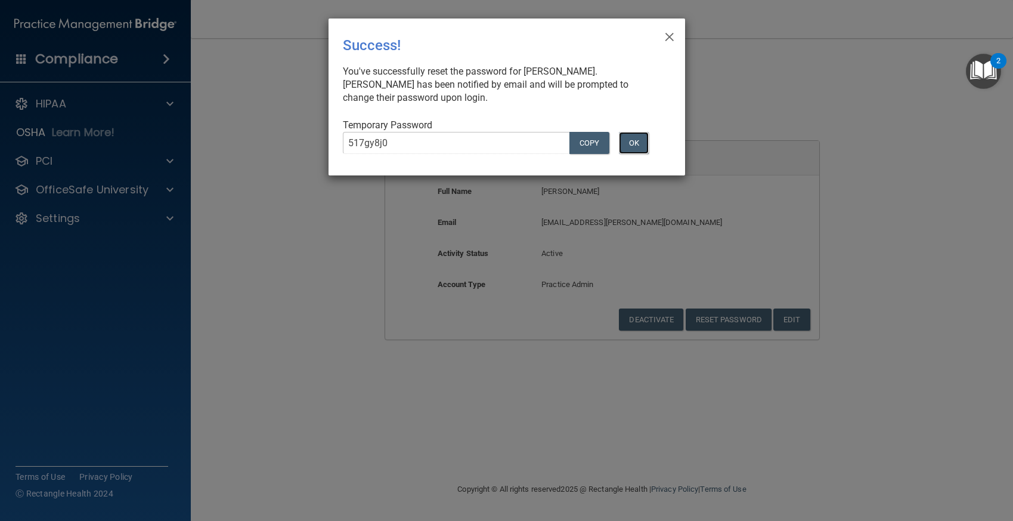
click at [640, 140] on button "OK" at bounding box center [634, 143] width 30 height 22
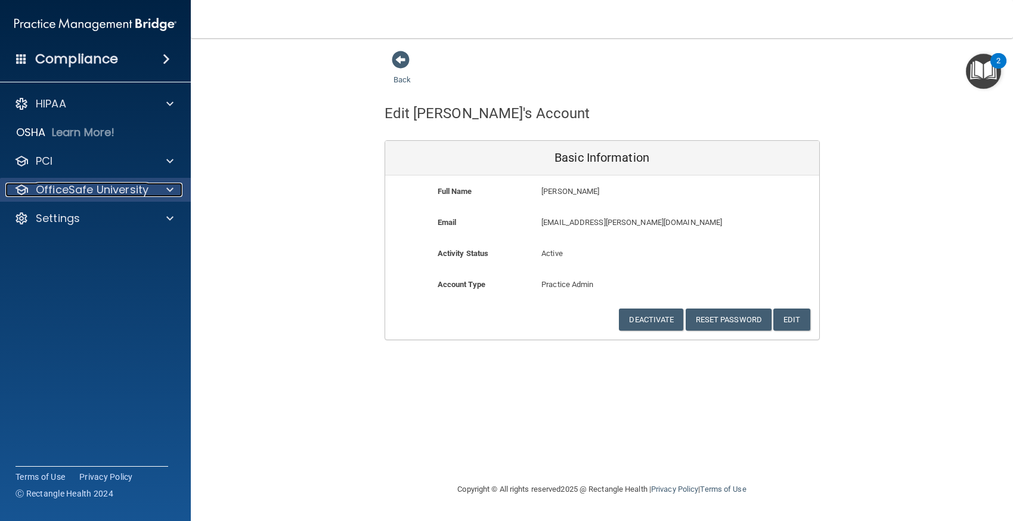
click at [165, 187] on div at bounding box center [168, 190] width 30 height 14
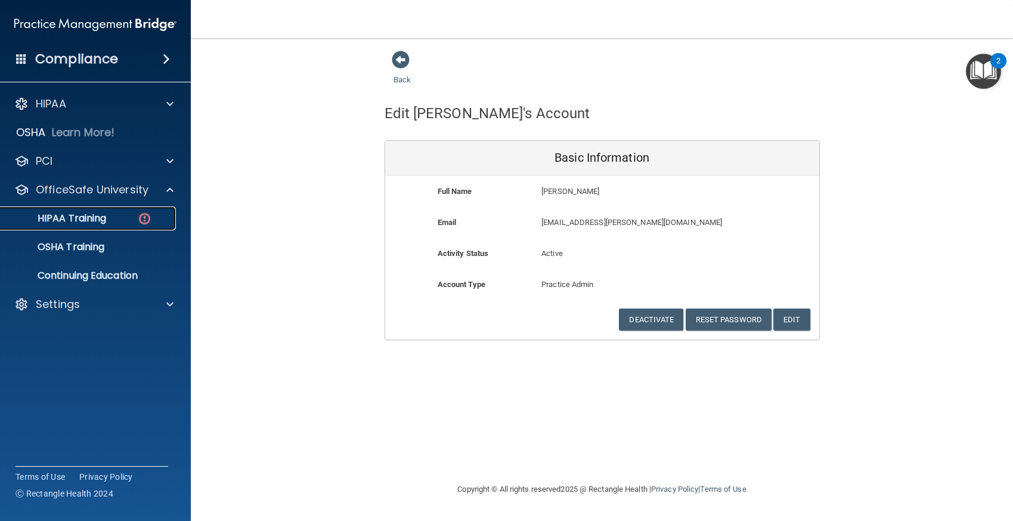
click at [94, 221] on p "HIPAA Training" at bounding box center [57, 218] width 98 height 12
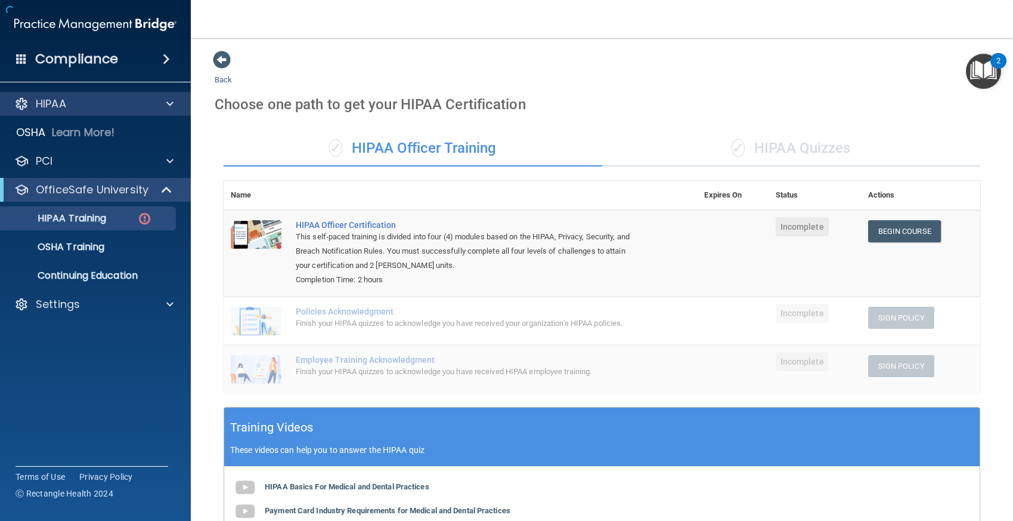
click at [91, 96] on div "HIPAA" at bounding box center [95, 104] width 191 height 24
click at [168, 102] on span at bounding box center [169, 104] width 7 height 14
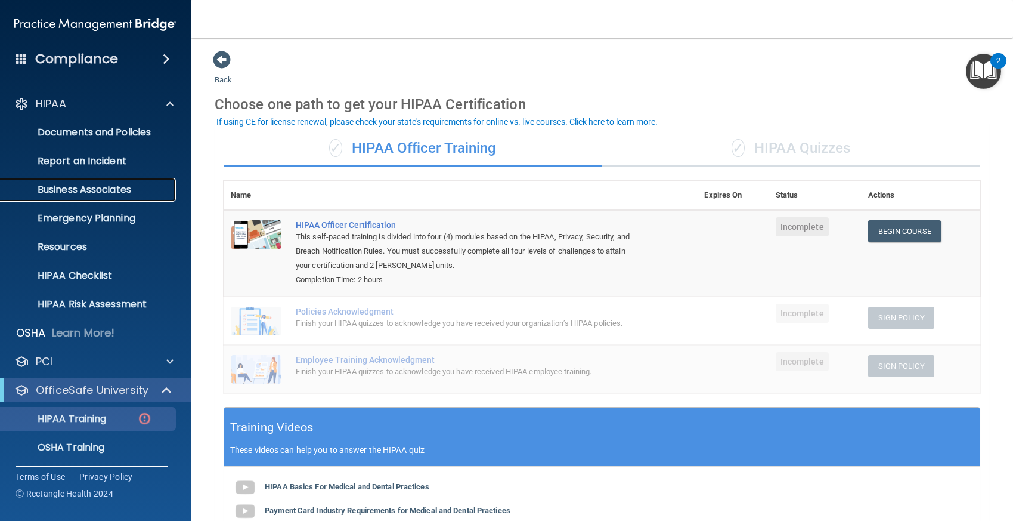
click at [86, 194] on p "Business Associates" at bounding box center [89, 190] width 163 height 12
